Goal: Book appointment/travel/reservation

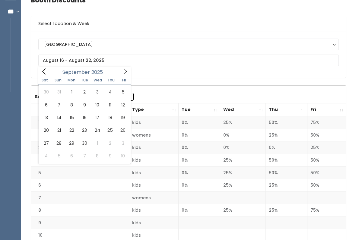
type input "September 6 to September 12"
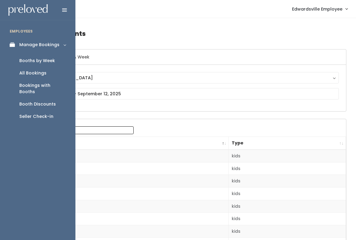
click at [39, 59] on div "Booths by Week" at bounding box center [37, 61] width 36 height 6
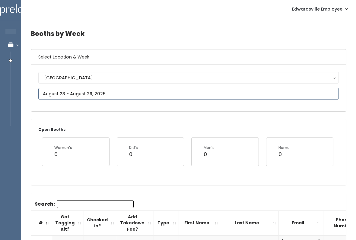
click at [89, 89] on input "text" at bounding box center [188, 93] width 301 height 11
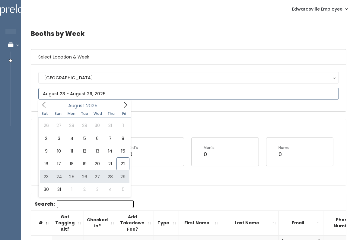
type input "August 23 to August 29"
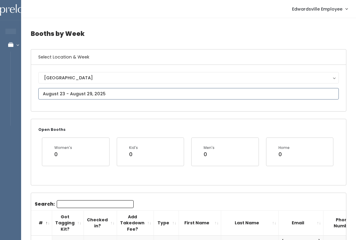
click at [152, 95] on input "text" at bounding box center [188, 93] width 301 height 11
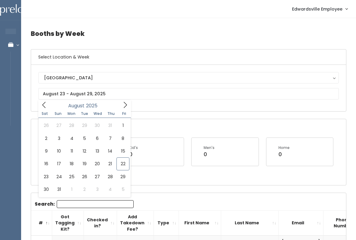
click at [224, 124] on div "Open Booths Women's 0 Kid's 0 Men's 0 Home 0" at bounding box center [188, 152] width 315 height 66
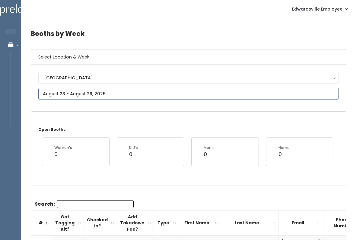
click at [157, 97] on input "text" at bounding box center [188, 93] width 301 height 11
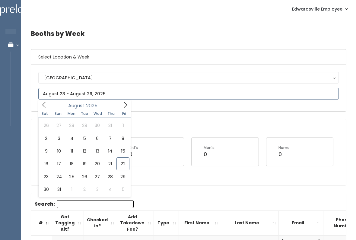
type input "August 30 to September 5"
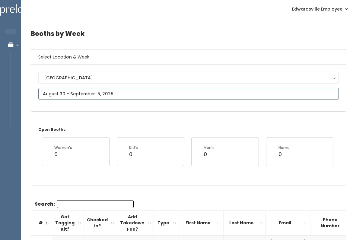
click at [153, 96] on input "text" at bounding box center [188, 93] width 301 height 11
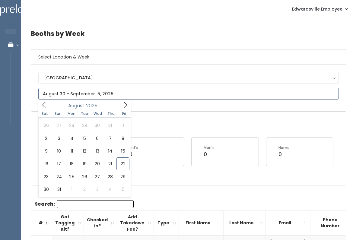
click at [125, 107] on icon at bounding box center [125, 105] width 7 height 7
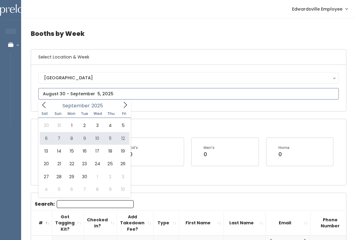
type input "[DATE] to [DATE]"
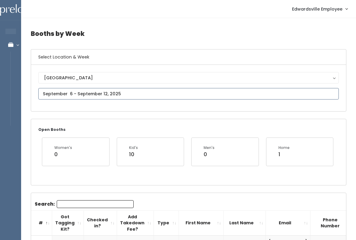
click at [138, 92] on input "text" at bounding box center [188, 93] width 301 height 11
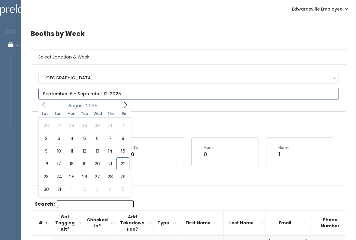
click at [125, 105] on icon at bounding box center [125, 105] width 7 height 7
type input "September 13 to September 19"
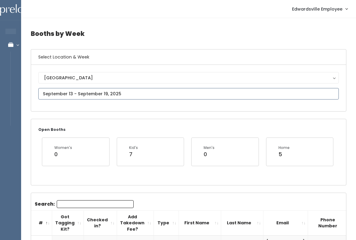
click at [136, 94] on input "text" at bounding box center [188, 93] width 301 height 11
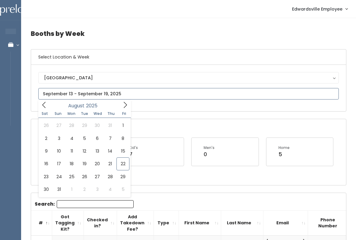
click at [124, 105] on icon at bounding box center [125, 105] width 7 height 7
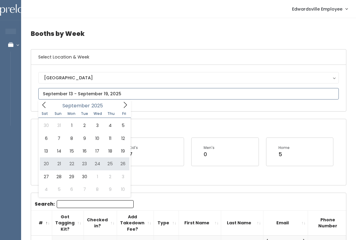
type input "September 20 to September 26"
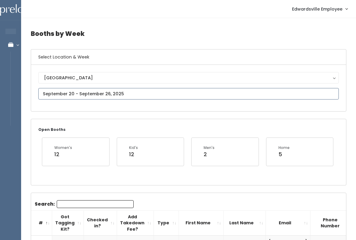
click at [147, 92] on input "text" at bounding box center [188, 93] width 301 height 11
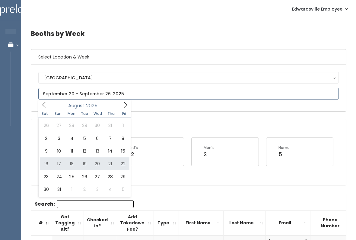
type input "August 16 to August 22"
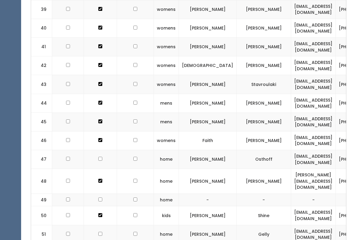
scroll to position [976, 0]
